Goal: Navigation & Orientation: Find specific page/section

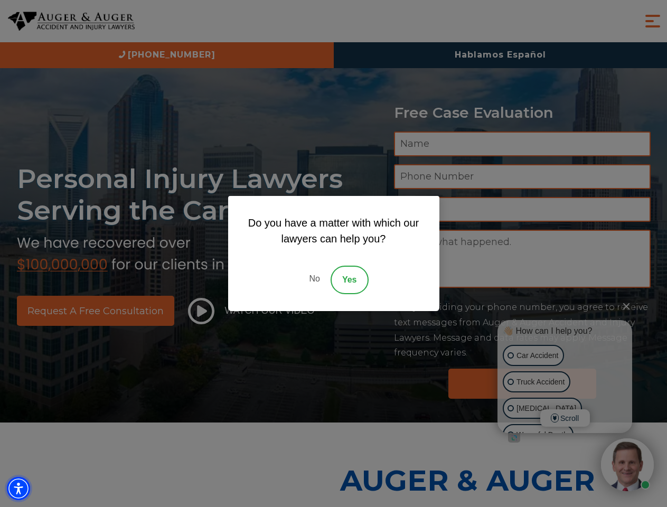
click at [18, 488] on img "Accessibility Menu" at bounding box center [18, 488] width 23 height 23
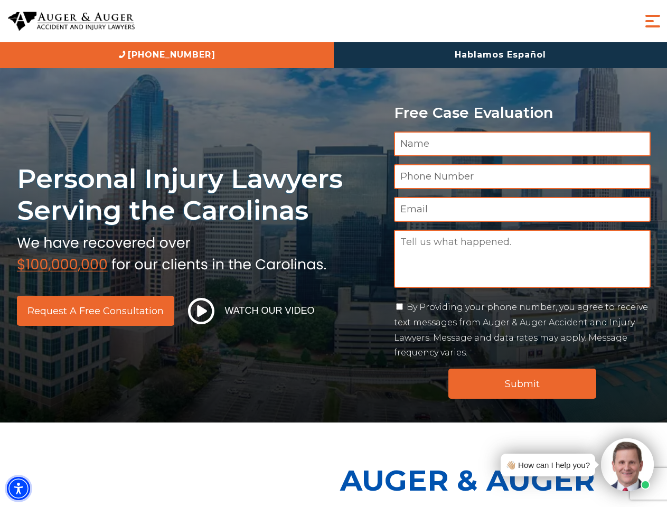
click at [18, 488] on img "Accessibility Menu" at bounding box center [18, 488] width 23 height 23
